Goal: Information Seeking & Learning: Learn about a topic

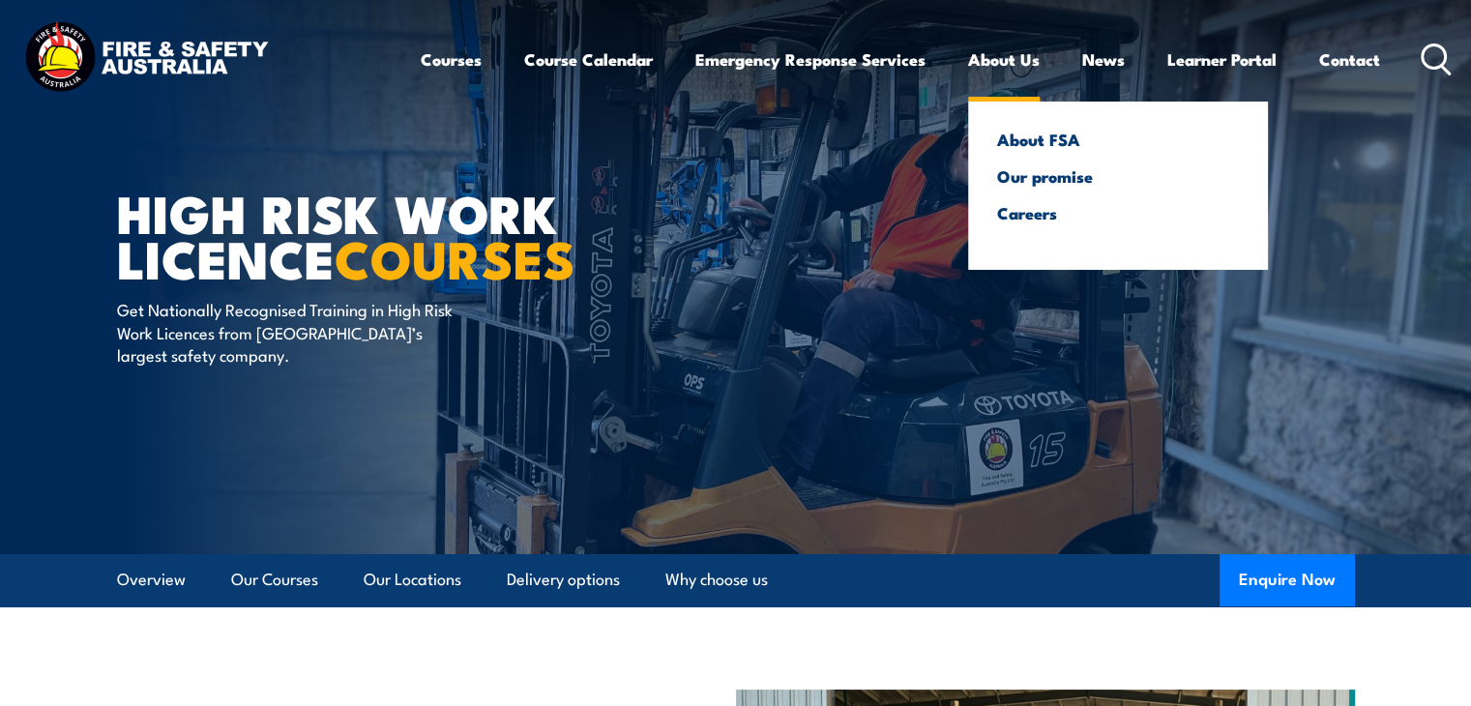
click at [990, 59] on link "About Us" at bounding box center [1004, 59] width 72 height 51
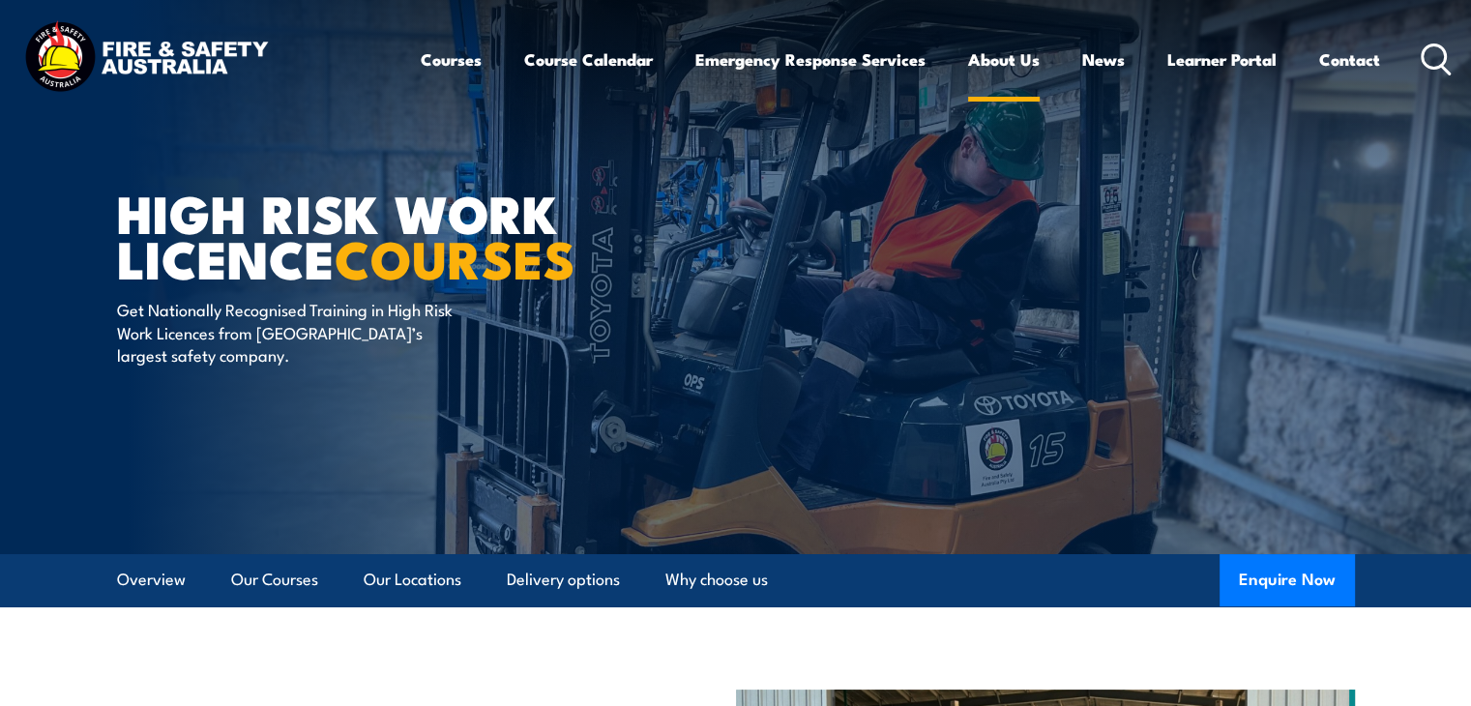
click at [998, 64] on link "About Us" at bounding box center [1004, 59] width 72 height 51
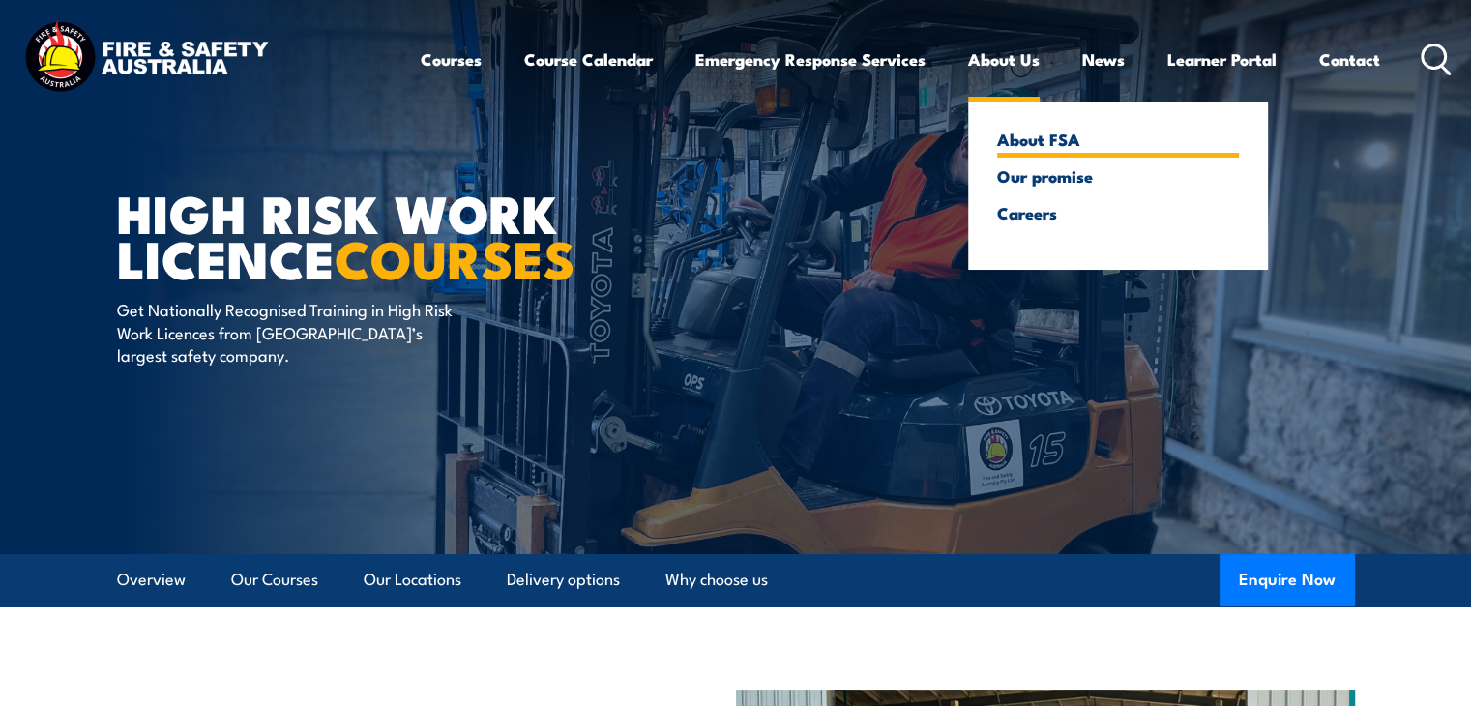
click at [1037, 143] on link "About FSA" at bounding box center [1118, 139] width 242 height 17
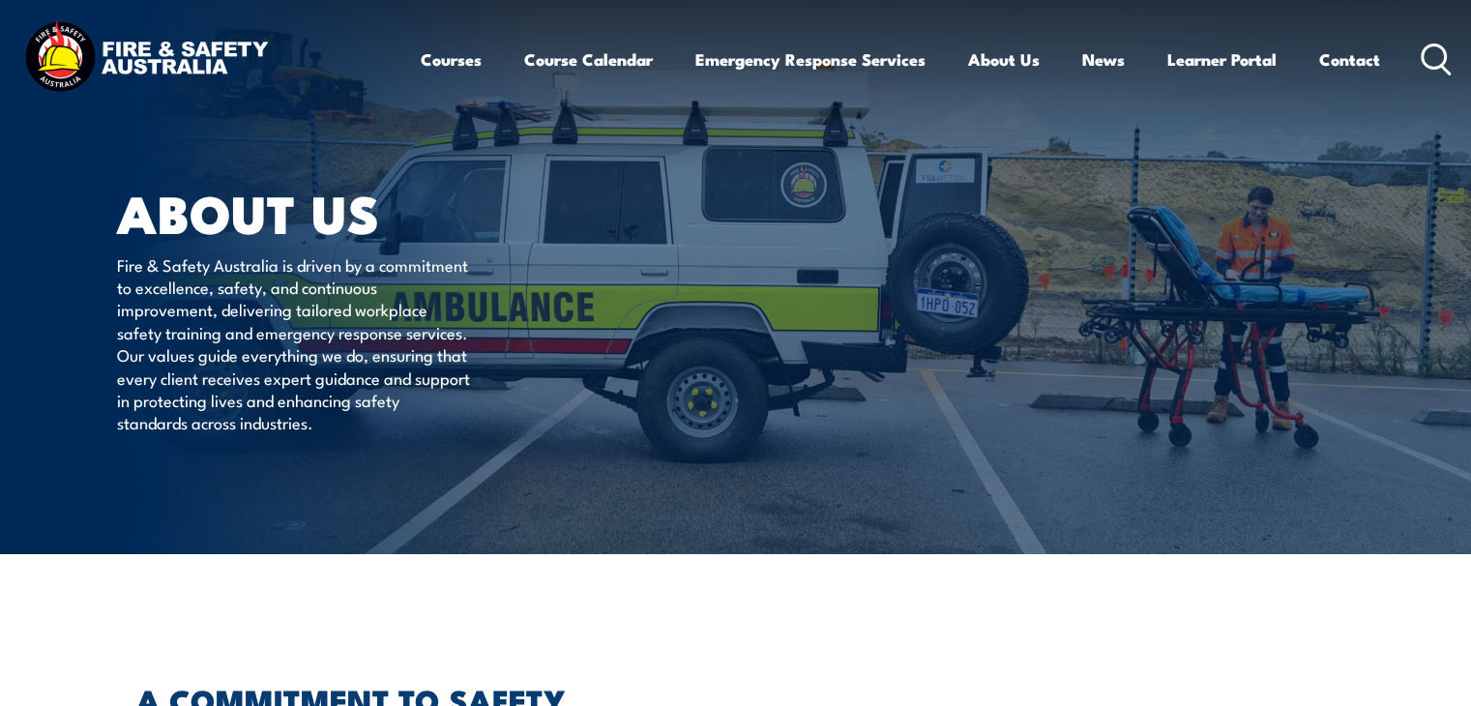
click at [265, 271] on p "Fire & Safety Australia is driven by a commitment to excellence, safety, and co…" at bounding box center [293, 343] width 353 height 181
drag, startPoint x: 282, startPoint y: 268, endPoint x: 169, endPoint y: 22, distance: 270.4
click at [118, 266] on p "Fire & Safety Australia is driven by a commitment to excellence, safety, and co…" at bounding box center [293, 343] width 353 height 181
copy p "Fire & Safety [GEOGRAPHIC_DATA]"
